Goal: Information Seeking & Learning: Learn about a topic

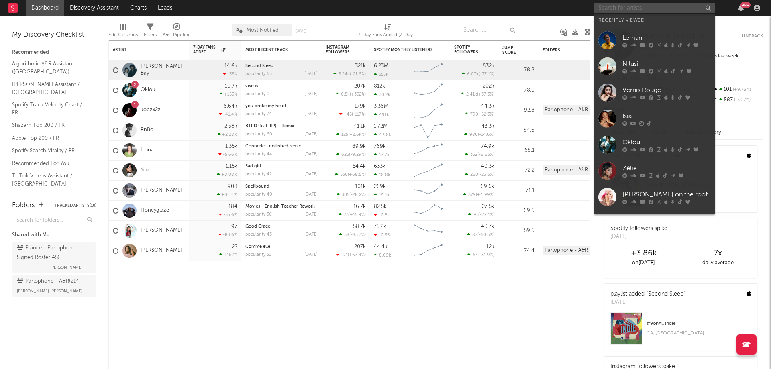
click at [659, 10] on input "text" at bounding box center [654, 8] width 120 height 10
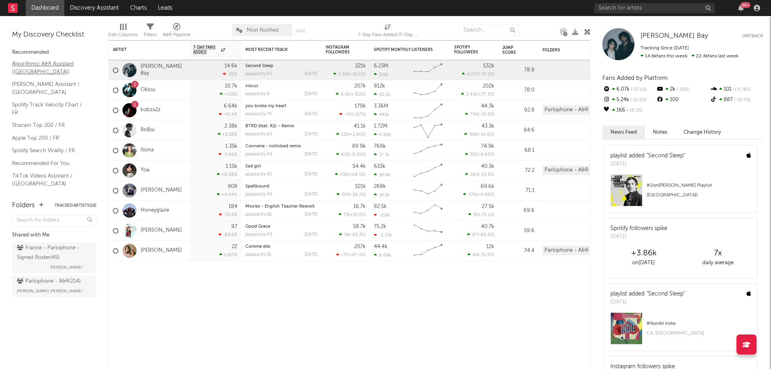
click at [23, 66] on link "Algorithmic A&R Assistant ([GEOGRAPHIC_DATA])" at bounding box center [50, 67] width 76 height 16
click at [34, 134] on link "Apple Top 200 / FR" at bounding box center [50, 138] width 76 height 9
click at [40, 121] on link "Shazam Top 200 / FR" at bounding box center [50, 125] width 76 height 9
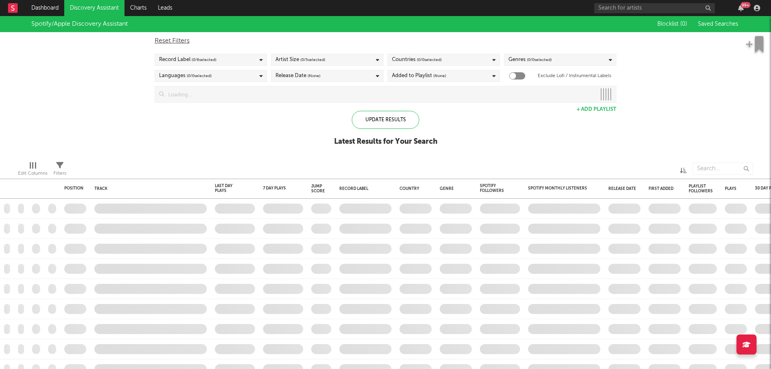
checkbox input "true"
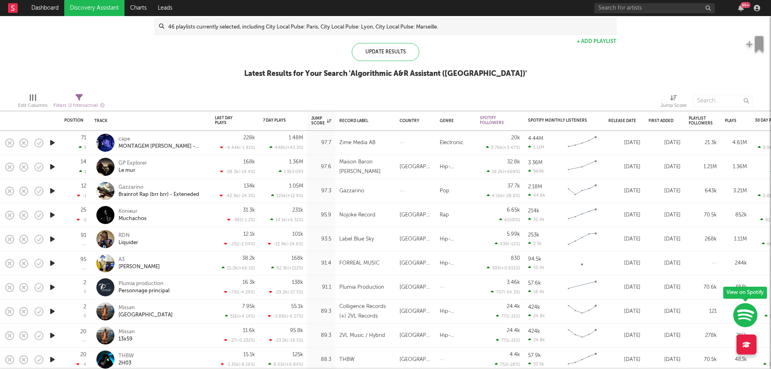
click at [52, 146] on icon "button" at bounding box center [52, 143] width 8 height 10
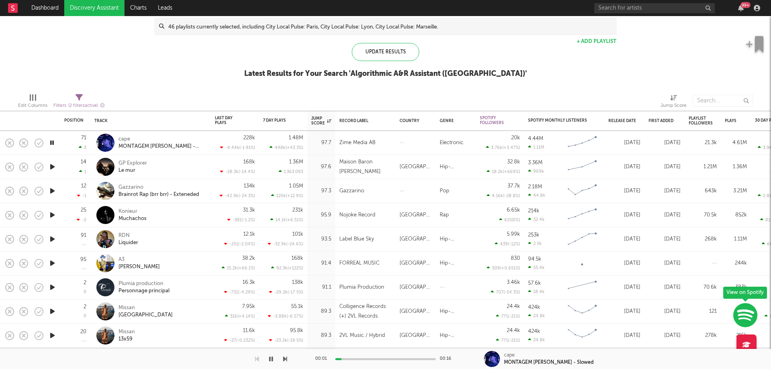
click at [52, 146] on icon "button" at bounding box center [52, 143] width 8 height 10
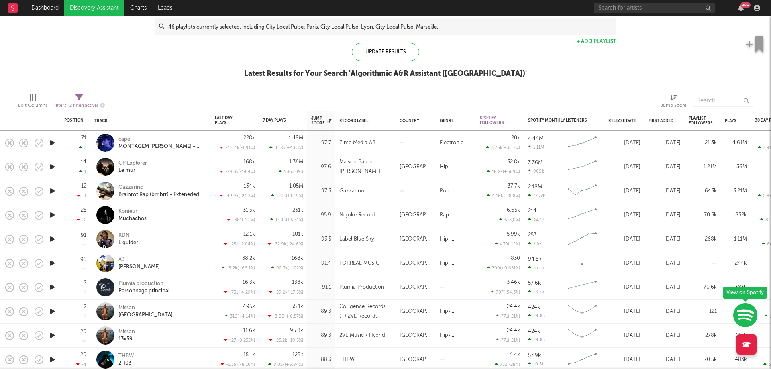
click at [49, 169] on icon "button" at bounding box center [52, 167] width 8 height 10
click at [53, 169] on icon "button" at bounding box center [52, 167] width 8 height 10
click at [47, 190] on div at bounding box center [52, 191] width 16 height 24
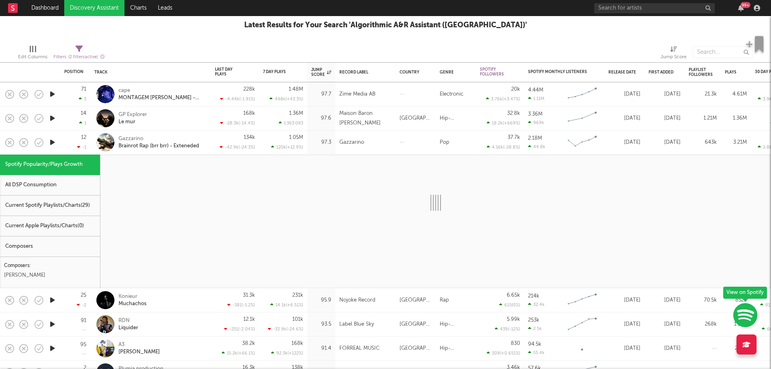
click at [49, 143] on icon "button" at bounding box center [52, 142] width 8 height 10
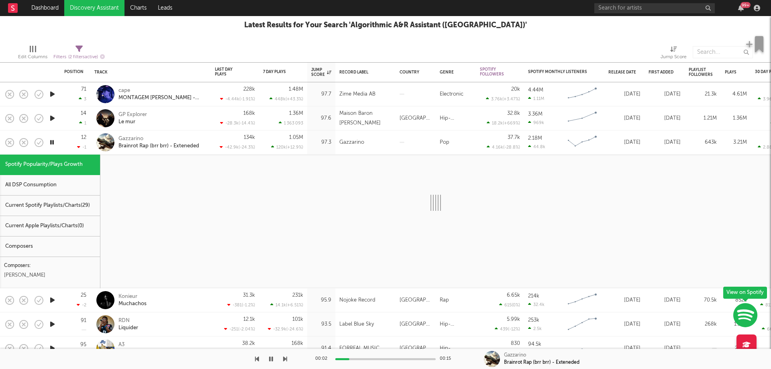
select select "1w"
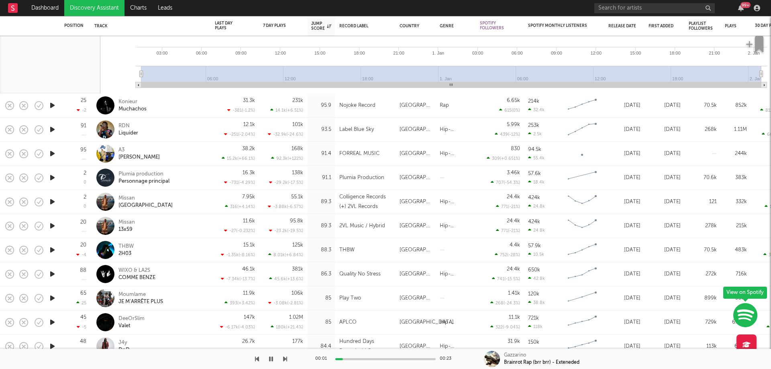
click at [51, 104] on icon "button" at bounding box center [52, 105] width 8 height 10
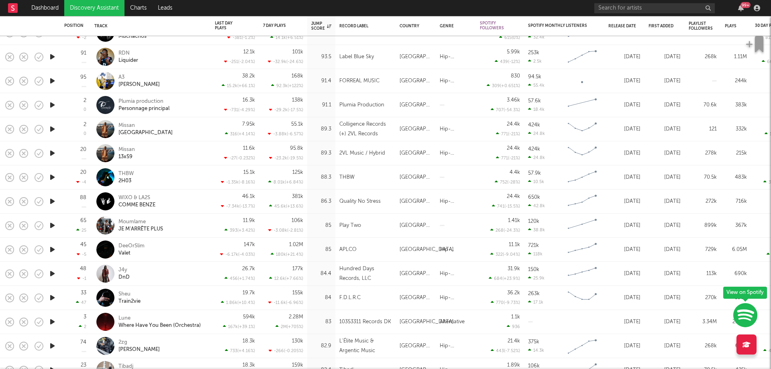
click at [51, 128] on icon "button" at bounding box center [52, 129] width 8 height 10
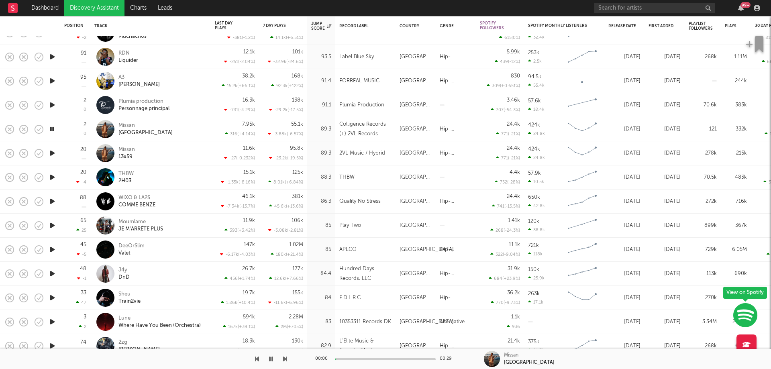
click at [51, 128] on icon "button" at bounding box center [52, 129] width 8 height 10
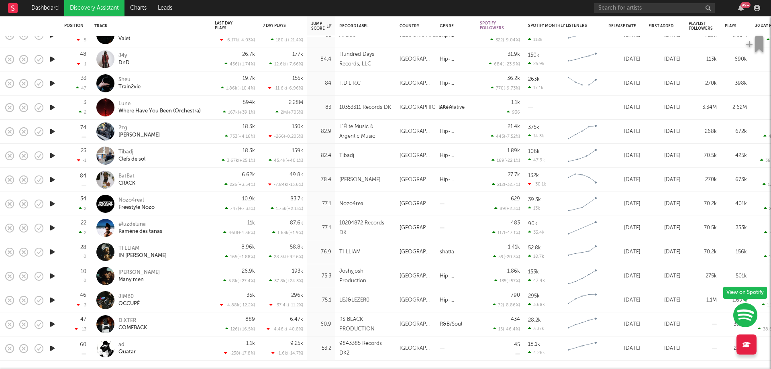
click at [51, 132] on icon "button" at bounding box center [52, 131] width 8 height 10
click at [51, 157] on icon "button" at bounding box center [52, 156] width 8 height 10
click at [53, 228] on icon "button" at bounding box center [52, 228] width 8 height 10
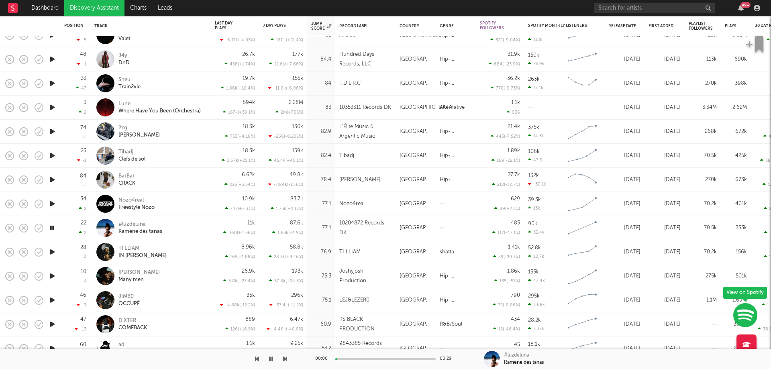
click at [53, 228] on icon "button" at bounding box center [52, 228] width 8 height 10
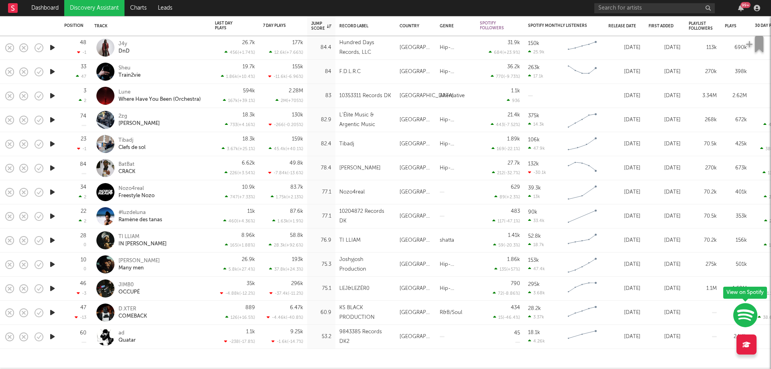
select select "1w"
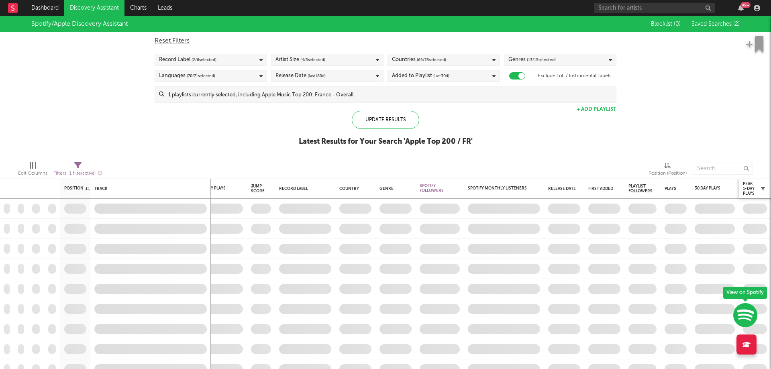
checkbox input "true"
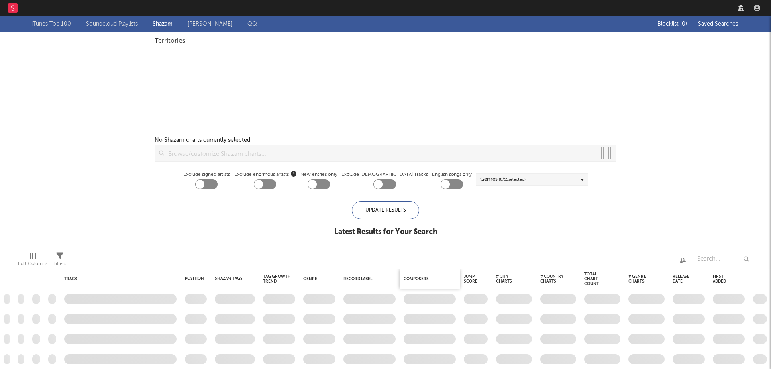
checkbox input "true"
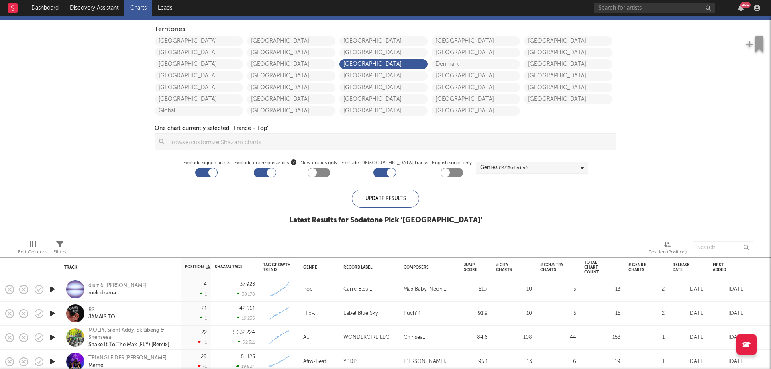
click at [214, 170] on div at bounding box center [206, 173] width 22 height 10
checkbox input "false"
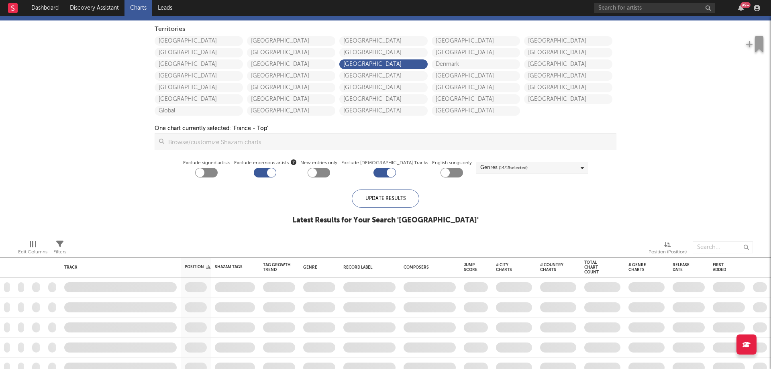
click at [276, 170] on div at bounding box center [265, 173] width 22 height 10
checkbox input "false"
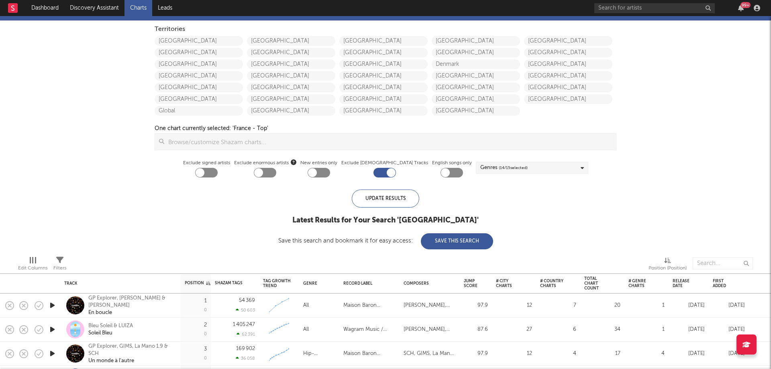
click at [378, 174] on div at bounding box center [384, 173] width 22 height 10
checkbox input "false"
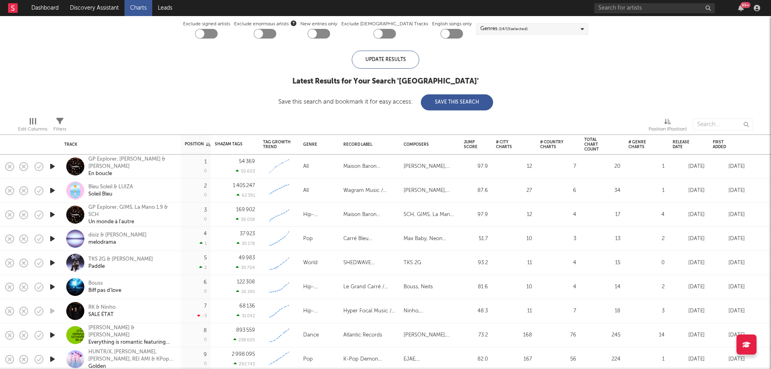
click at [728, 145] on div "First Added" at bounding box center [723, 145] width 20 height 10
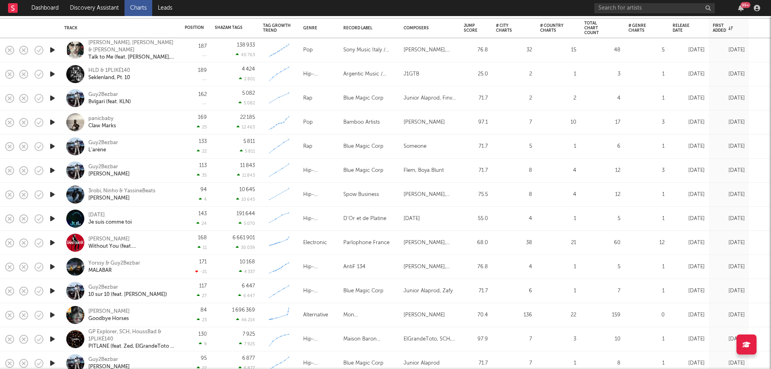
click at [53, 122] on icon "button" at bounding box center [52, 122] width 8 height 10
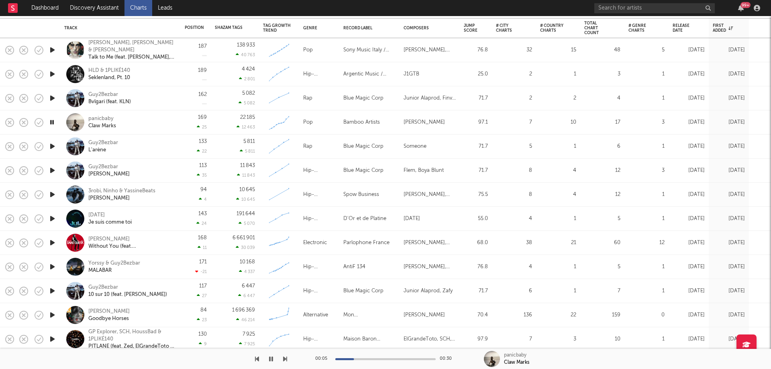
click at [52, 122] on icon "button" at bounding box center [52, 122] width 8 height 10
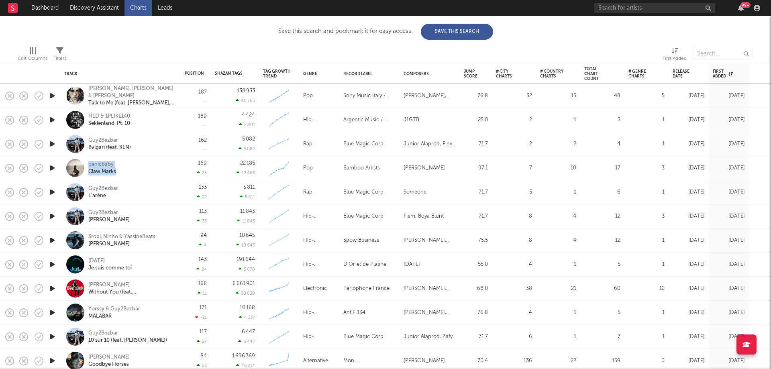
drag, startPoint x: 124, startPoint y: 175, endPoint x: 85, endPoint y: 165, distance: 40.5
click at [85, 165] on div "panicbaby Claw Marks" at bounding box center [120, 168] width 112 height 24
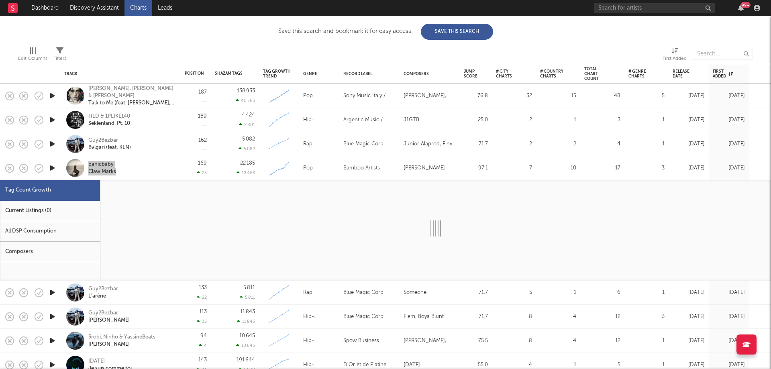
select select "1w"
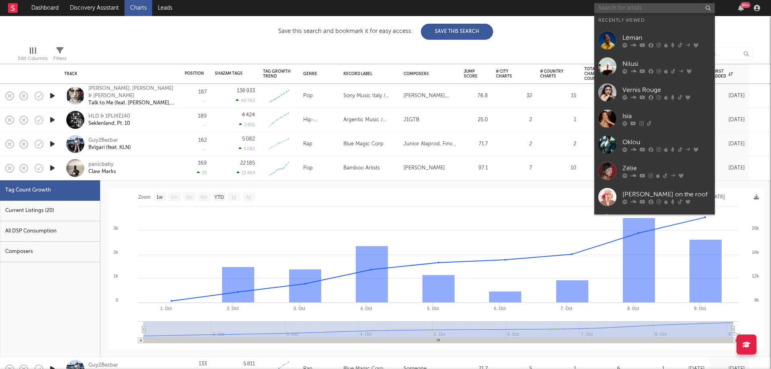
click at [630, 9] on input "text" at bounding box center [654, 8] width 120 height 10
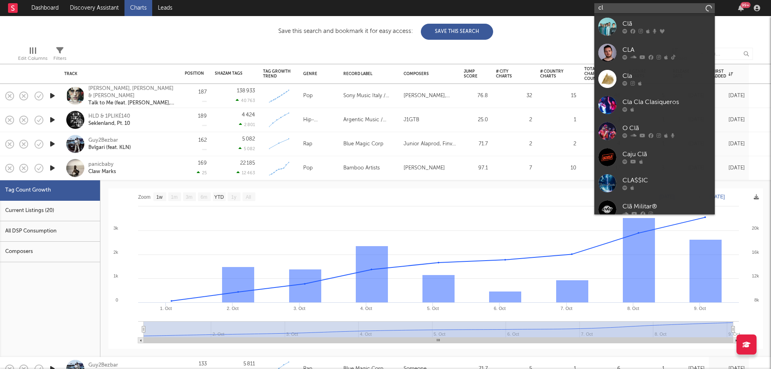
type input "c"
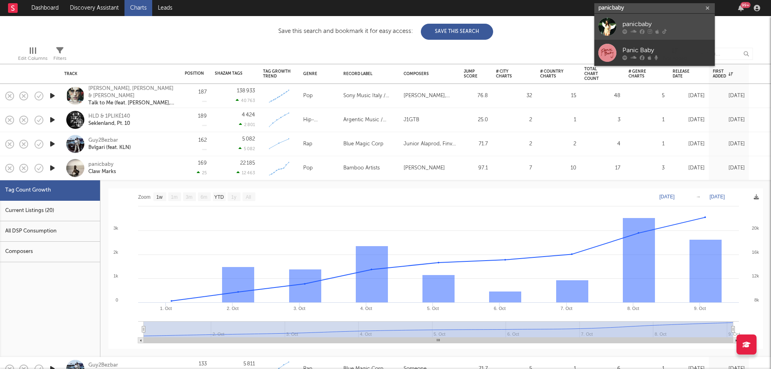
type input "panicbaby"
click at [636, 18] on link "panicbaby" at bounding box center [654, 27] width 120 height 26
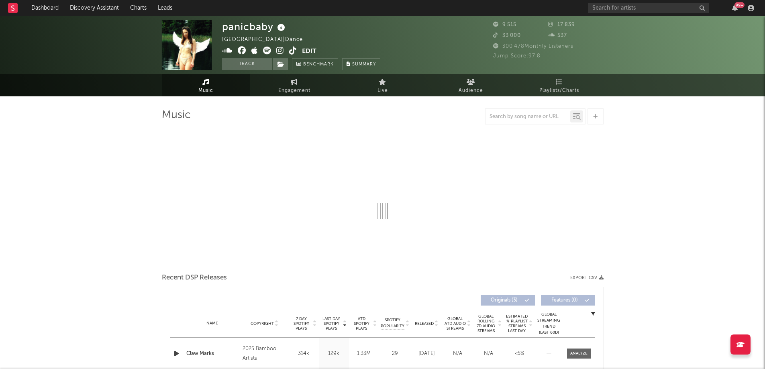
select select "1w"
